Goal: Task Accomplishment & Management: Use online tool/utility

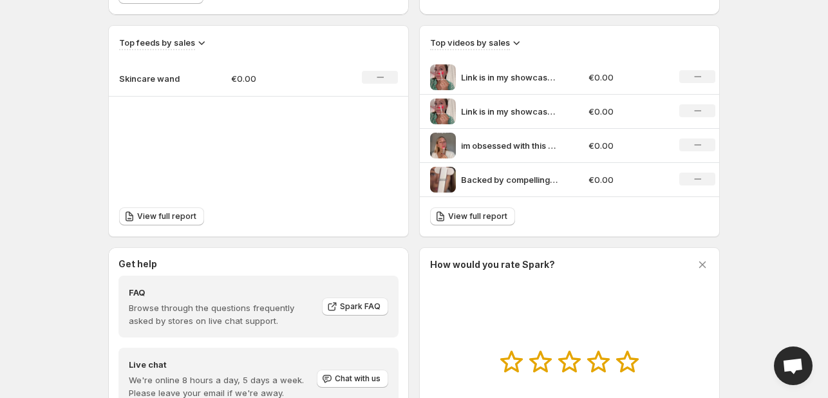
scroll to position [429, 0]
click at [470, 44] on h3 "Top videos by sales" at bounding box center [470, 43] width 80 height 13
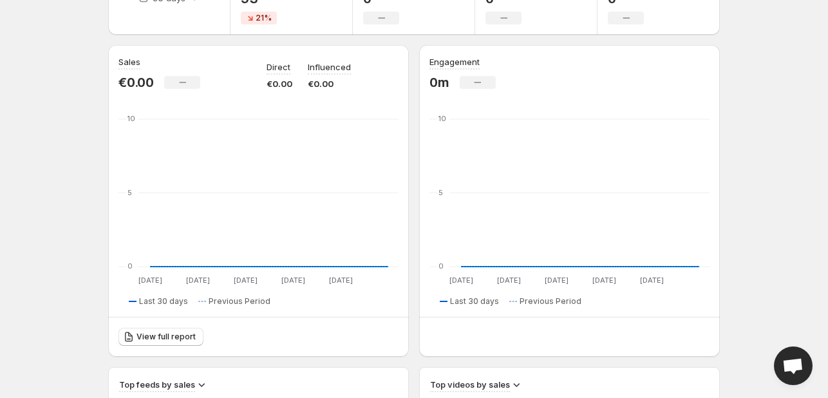
scroll to position [0, 0]
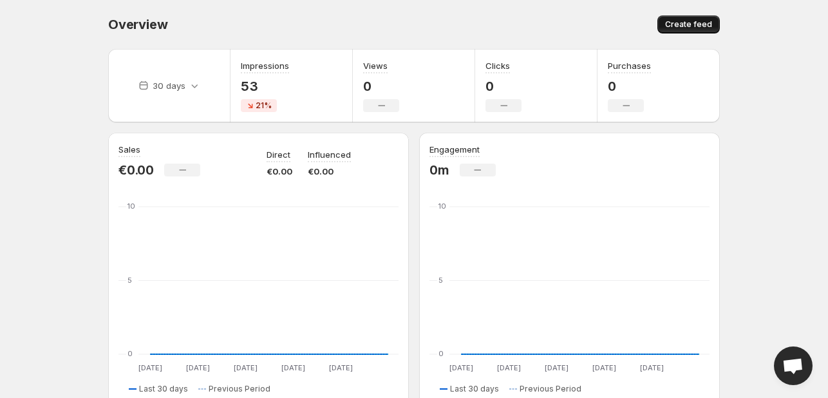
click at [685, 16] on button "Create feed" at bounding box center [689, 24] width 62 height 18
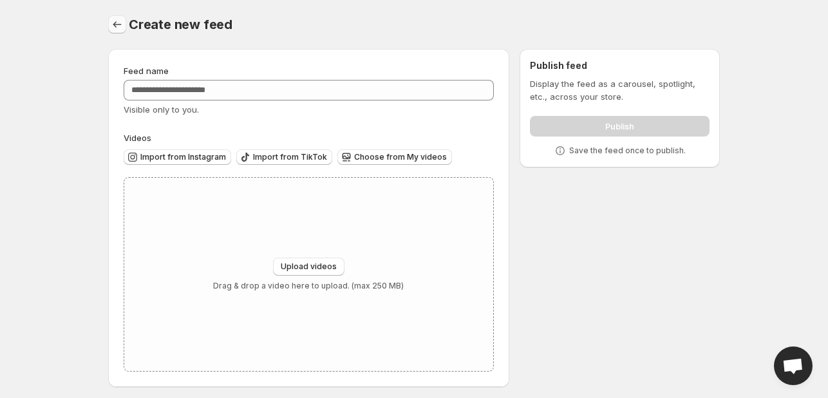
click at [113, 30] on icon "Settings" at bounding box center [117, 24] width 13 height 13
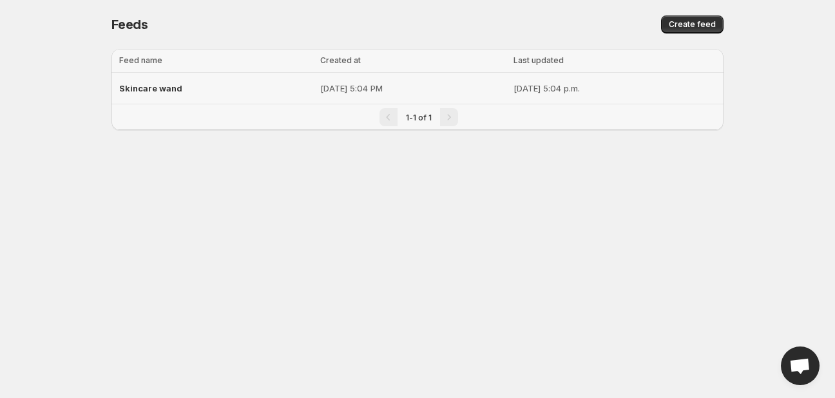
click at [190, 85] on div "Skincare wand" at bounding box center [215, 88] width 193 height 23
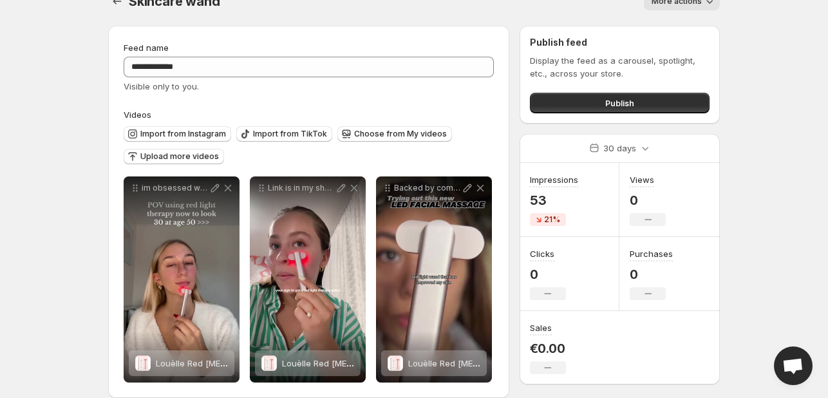
scroll to position [24, 0]
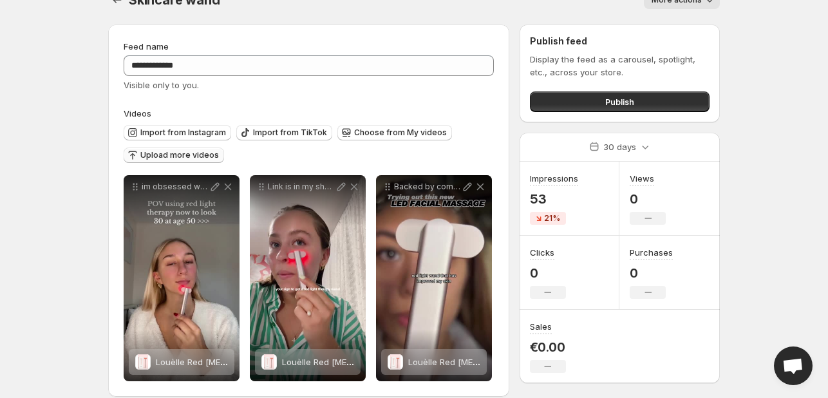
click at [198, 155] on span "Upload more videos" at bounding box center [179, 155] width 79 height 10
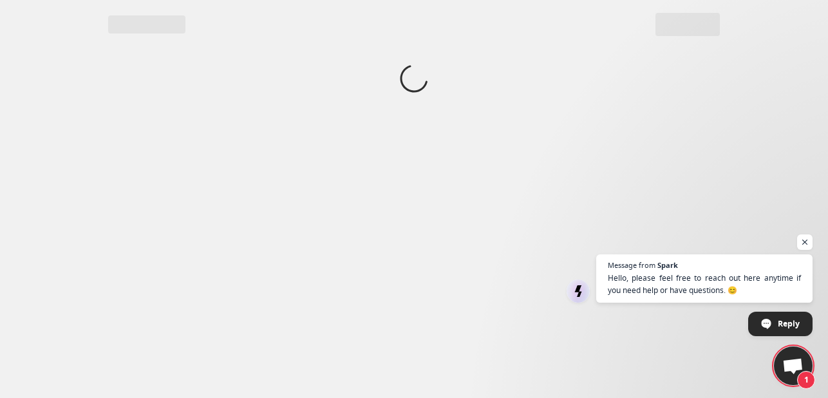
scroll to position [0, 0]
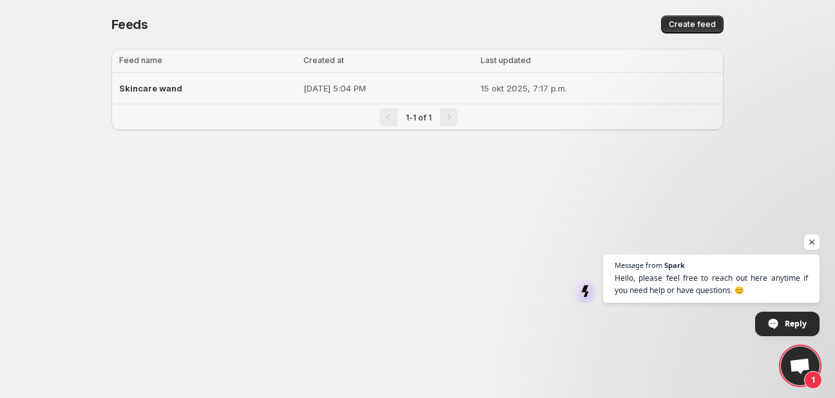
click at [209, 97] on div "Skincare wand" at bounding box center [207, 88] width 177 height 23
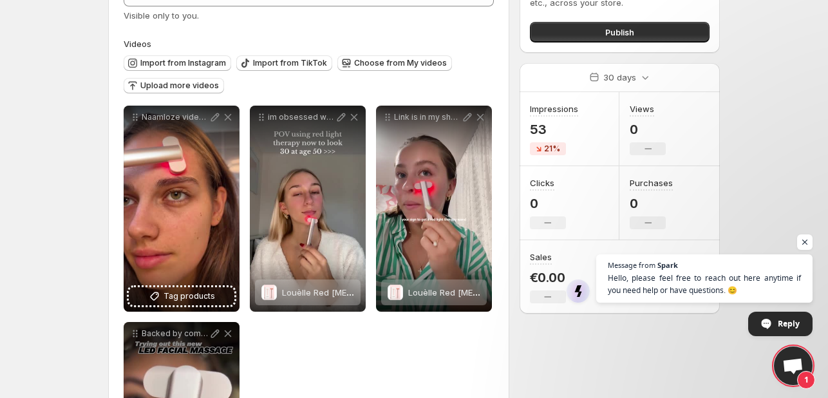
scroll to position [115, 0]
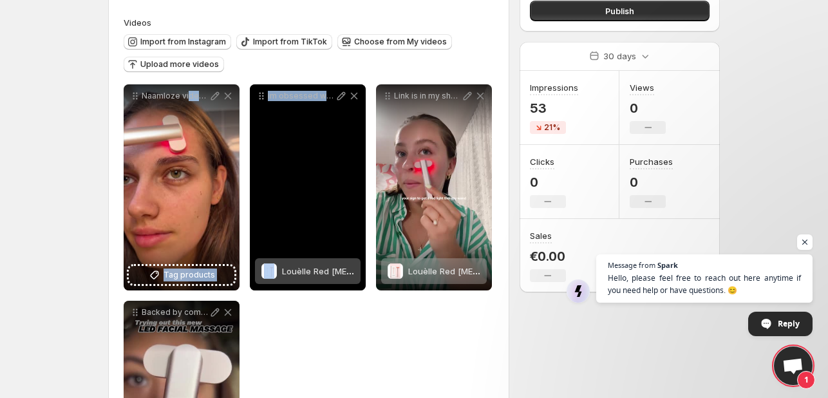
drag, startPoint x: 188, startPoint y: 230, endPoint x: 322, endPoint y: 209, distance: 135.6
click at [322, 209] on div "**********" at bounding box center [309, 295] width 370 height 423
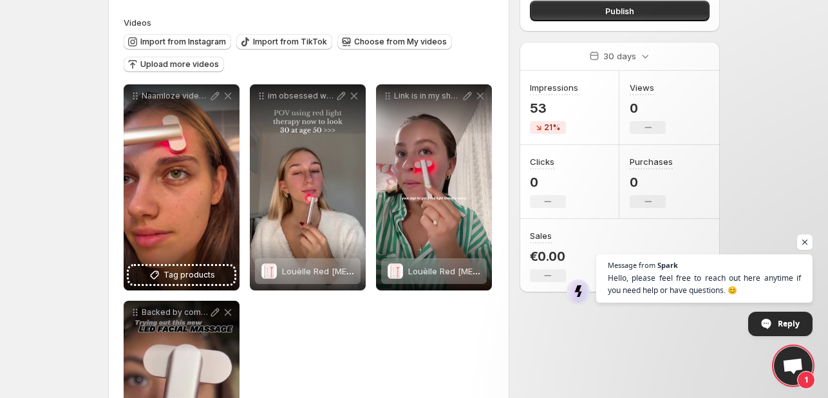
click at [16, 209] on body "**********" at bounding box center [414, 84] width 828 height 398
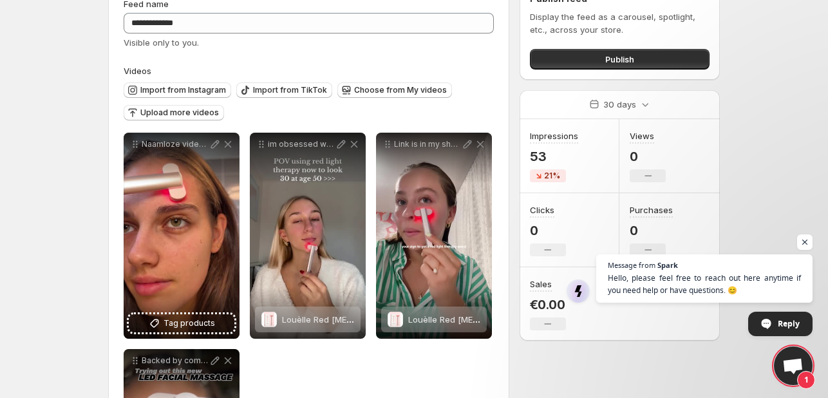
scroll to position [65, 0]
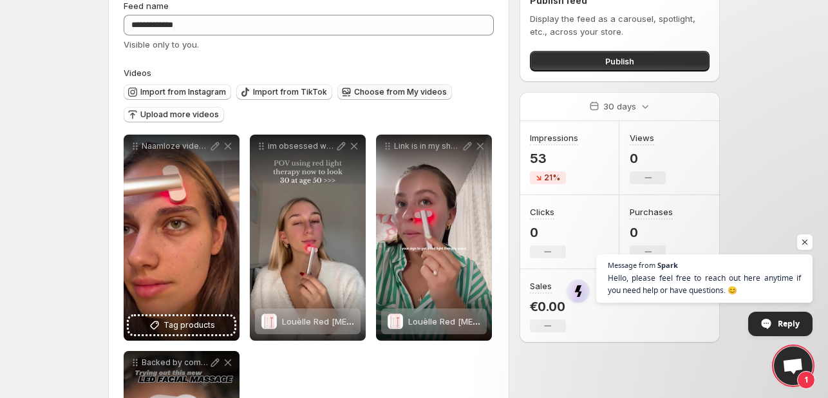
click at [369, 90] on span "Choose from My videos" at bounding box center [400, 92] width 93 height 10
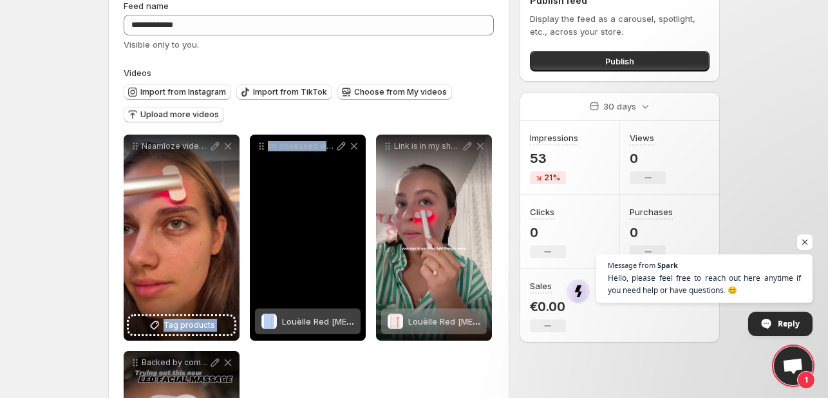
drag, startPoint x: 205, startPoint y: 275, endPoint x: 363, endPoint y: 269, distance: 158.0
click at [363, 269] on div "**********" at bounding box center [309, 346] width 370 height 423
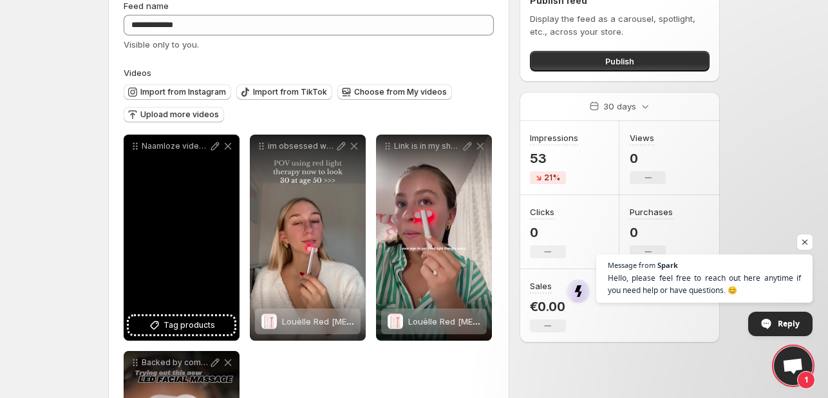
click at [191, 336] on div "Naamloze video Gemaakt met [PERSON_NAME]" at bounding box center [182, 238] width 116 height 206
click at [177, 324] on span "Tag products" at bounding box center [190, 325] width 52 height 13
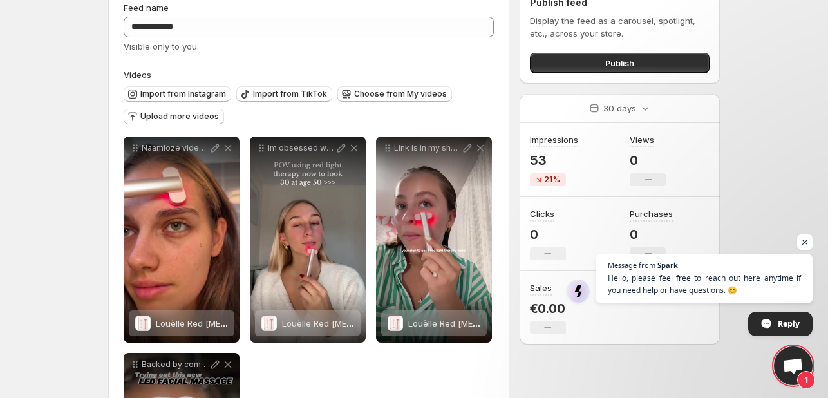
scroll to position [0, 0]
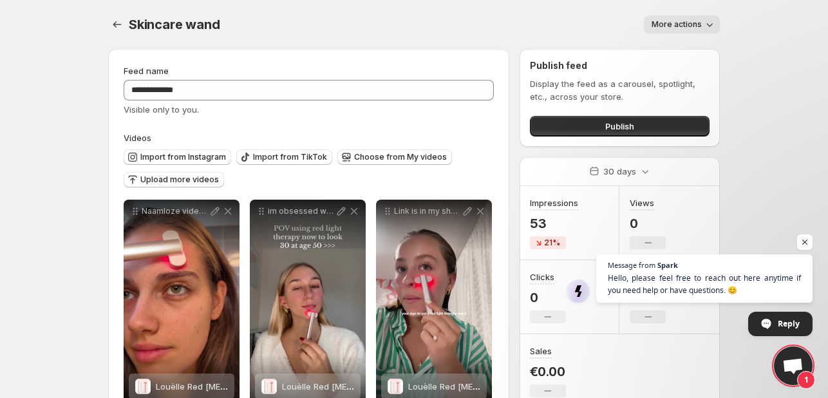
click at [692, 29] on span "More actions" at bounding box center [677, 24] width 50 height 10
click at [537, 28] on div "More actions" at bounding box center [477, 24] width 485 height 18
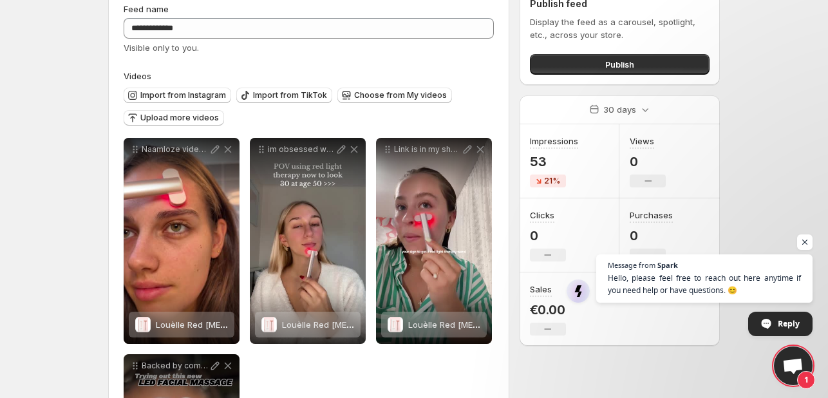
scroll to position [61, 0]
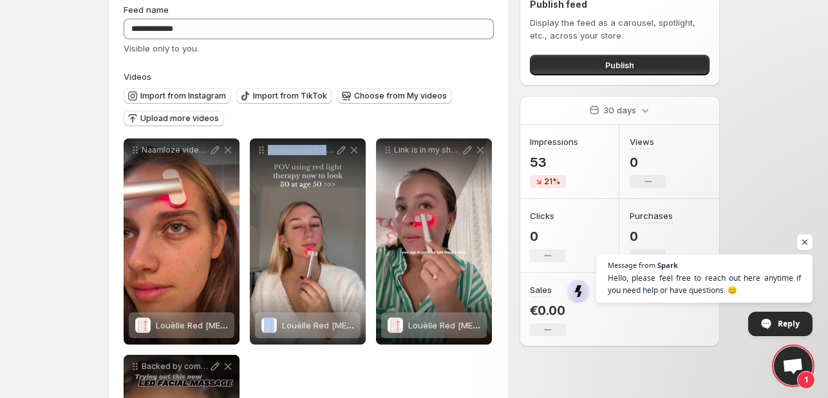
drag, startPoint x: 353, startPoint y: 194, endPoint x: 246, endPoint y: 199, distance: 107.1
click at [246, 199] on div "**********" at bounding box center [309, 349] width 370 height 423
